Goal: Task Accomplishment & Management: Complete application form

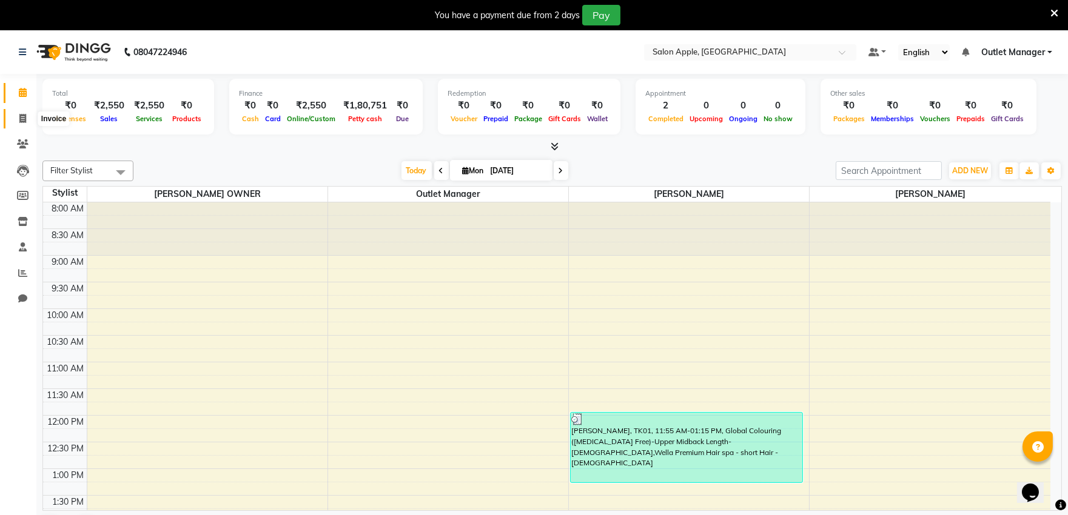
click at [16, 118] on span at bounding box center [22, 119] width 21 height 14
select select "service"
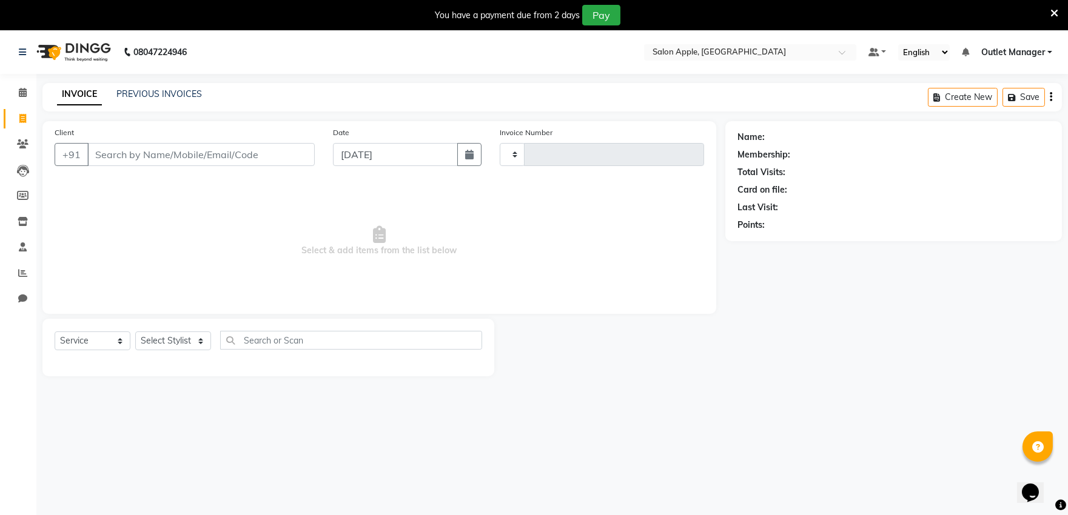
type input "0470"
select select "6774"
click at [144, 158] on input "Client" at bounding box center [200, 154] width 227 height 23
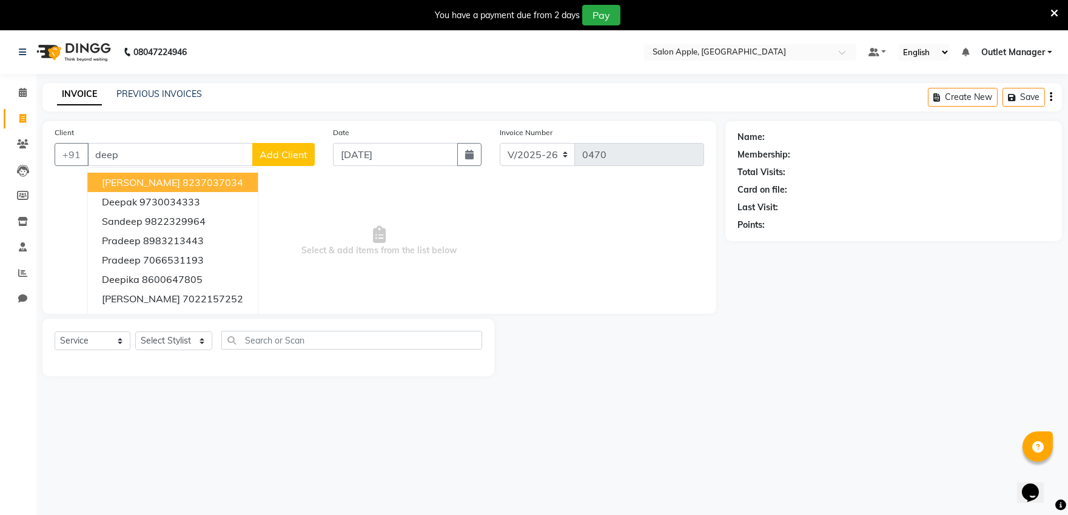
click at [171, 147] on input "deep" at bounding box center [170, 154] width 166 height 23
type input "d"
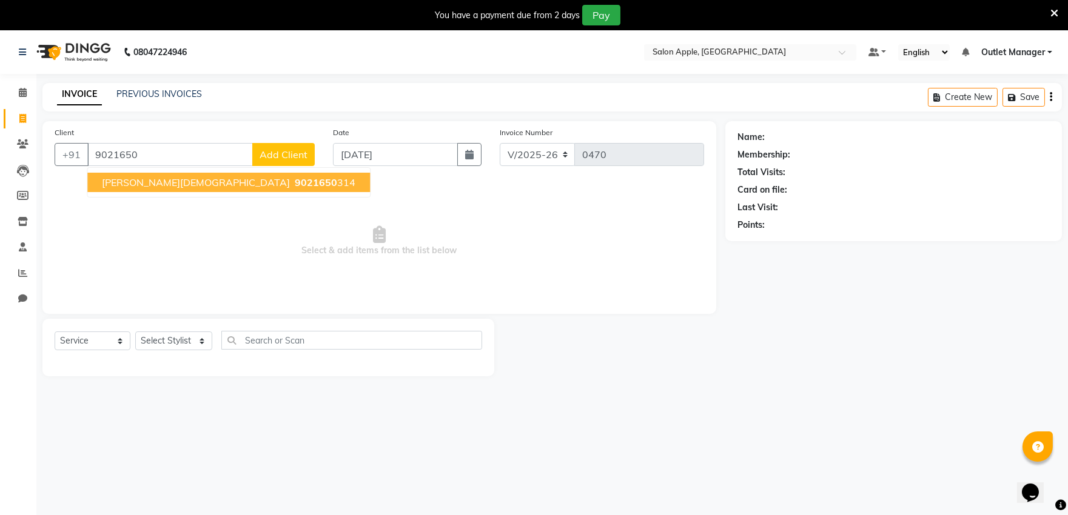
click at [295, 179] on span "9021650" at bounding box center [316, 182] width 42 height 12
type input "9021650314"
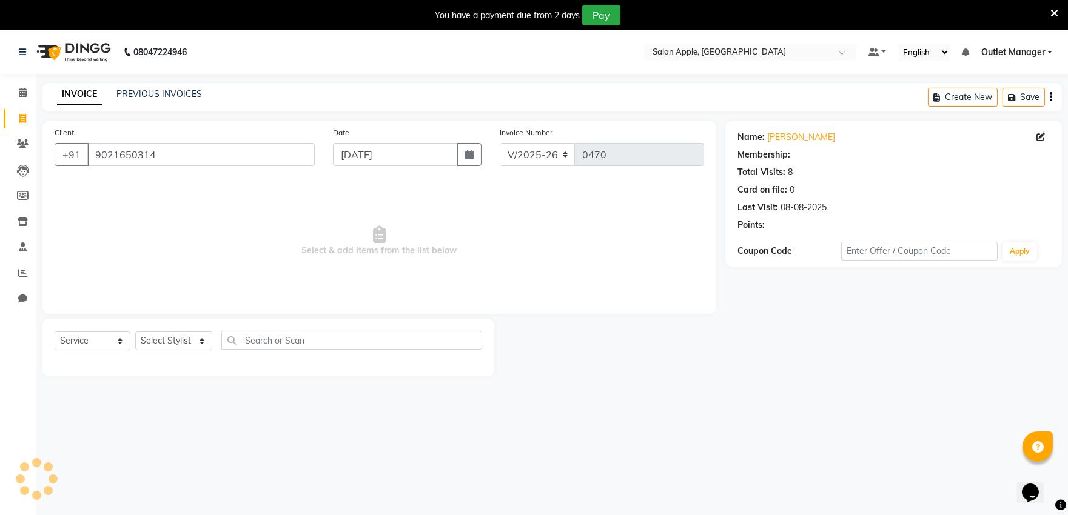
select select "1: Object"
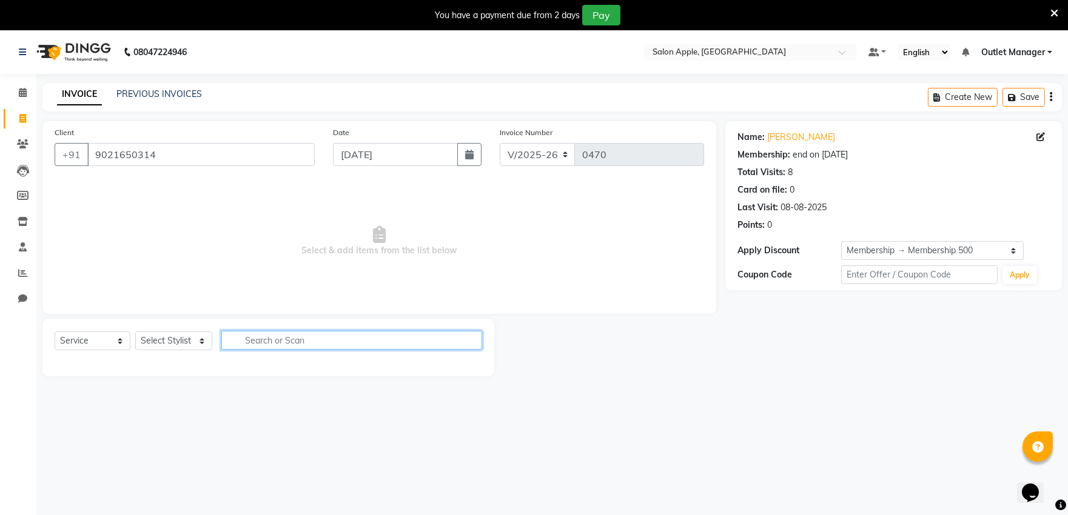
click at [293, 341] on input "text" at bounding box center [351, 340] width 261 height 19
click at [179, 338] on select "Select Stylist abhishek [PERSON_NAME] [PERSON_NAME] Outlet Manager [PERSON_NAME…" at bounding box center [173, 341] width 77 height 19
select select "57881"
click at [135, 332] on select "Select Stylist abhishek [PERSON_NAME] [PERSON_NAME] Outlet Manager [PERSON_NAME…" at bounding box center [173, 341] width 77 height 19
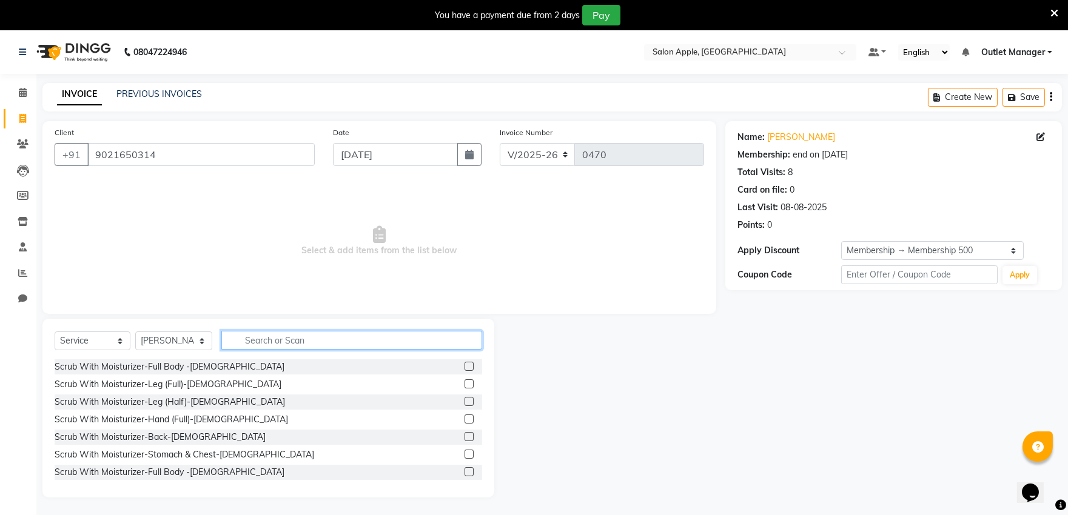
click at [277, 333] on input "text" at bounding box center [351, 340] width 261 height 19
type input "threa"
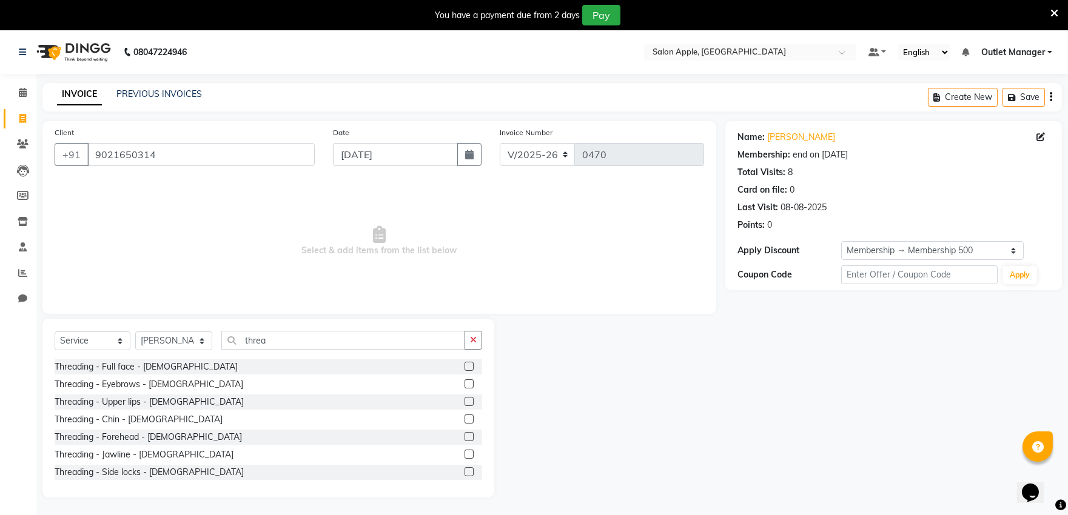
click at [464, 385] on label at bounding box center [468, 384] width 9 height 9
click at [464, 385] on input "checkbox" at bounding box center [468, 385] width 8 height 8
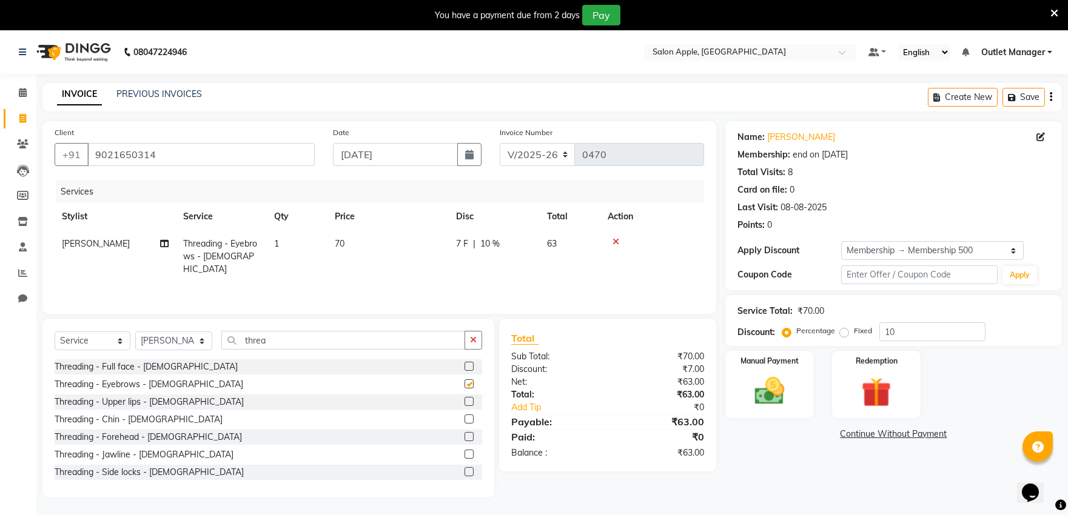
checkbox input "false"
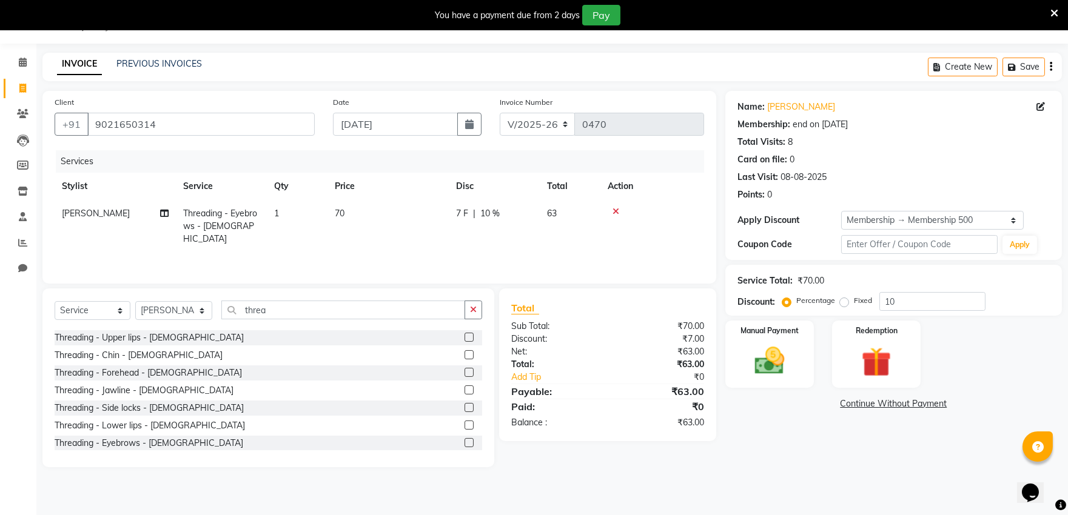
scroll to position [67, 0]
click at [759, 367] on img at bounding box center [769, 361] width 50 height 36
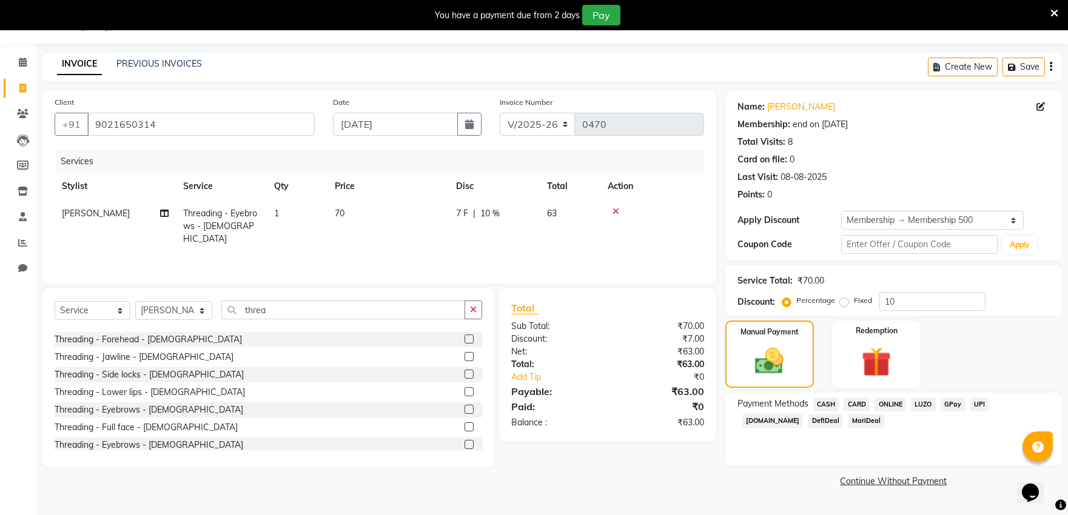
click at [821, 403] on span "CASH" at bounding box center [826, 405] width 26 height 14
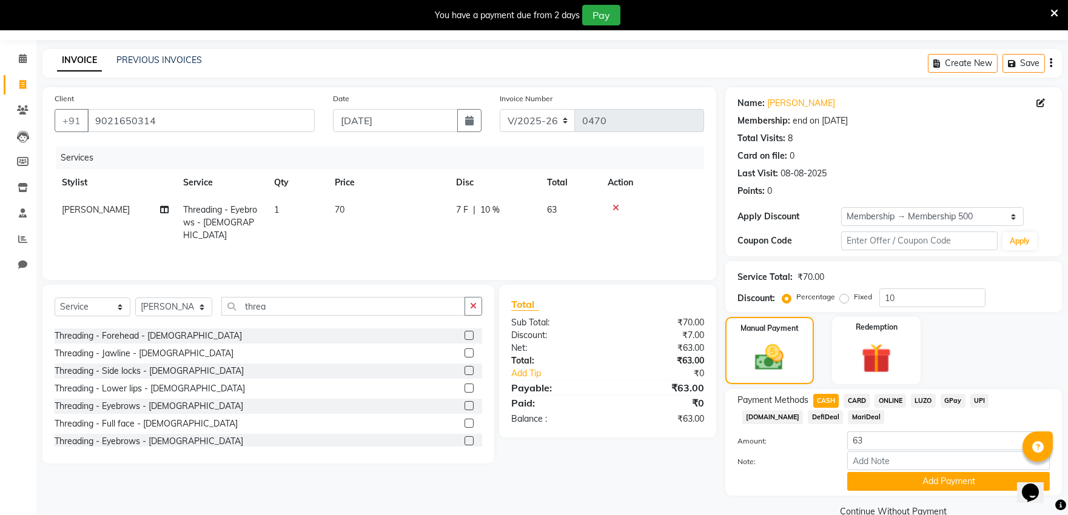
scroll to position [58, 0]
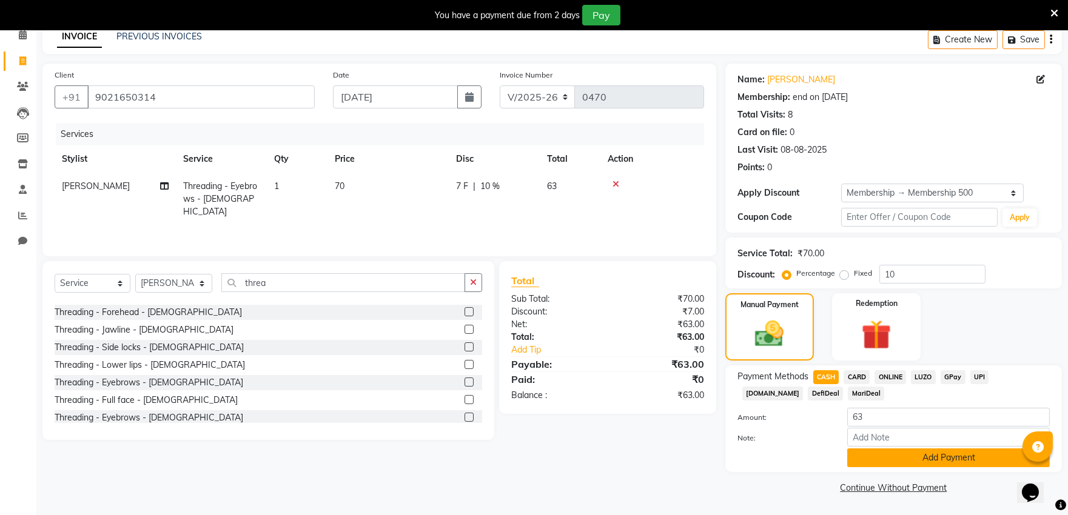
click at [891, 463] on button "Add Payment" at bounding box center [948, 458] width 203 height 19
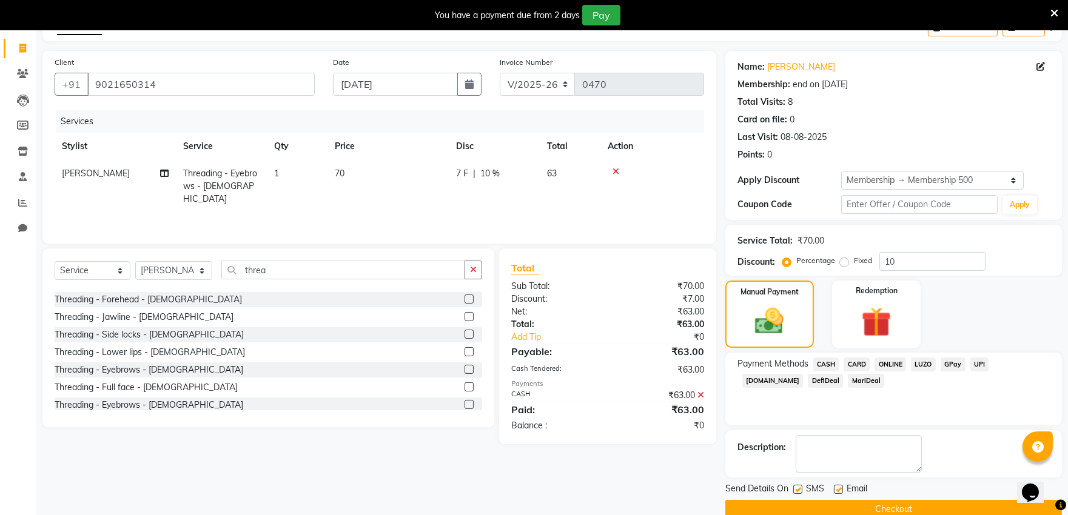
scroll to position [92, 0]
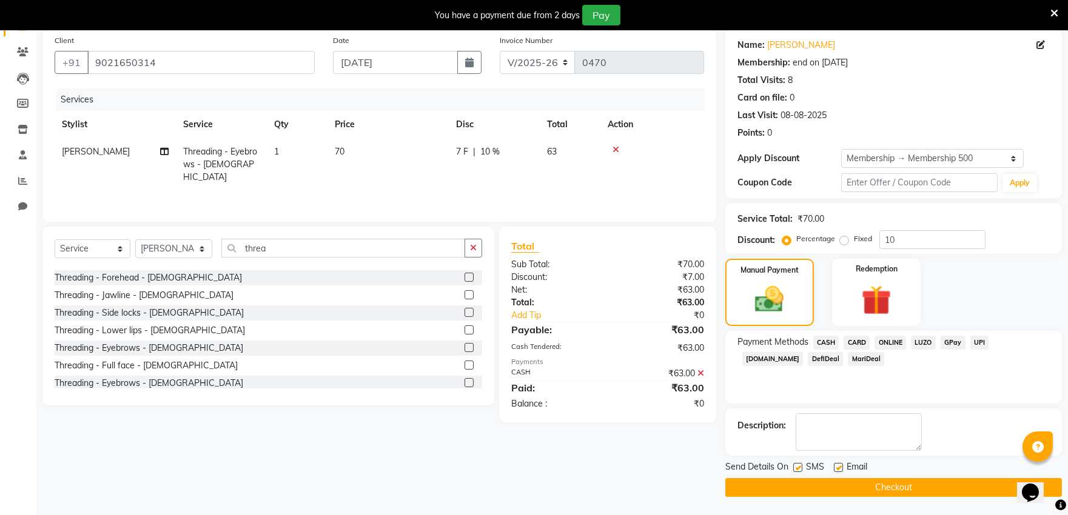
click at [865, 493] on button "Checkout" at bounding box center [893, 487] width 336 height 19
